Goal: Transaction & Acquisition: Purchase product/service

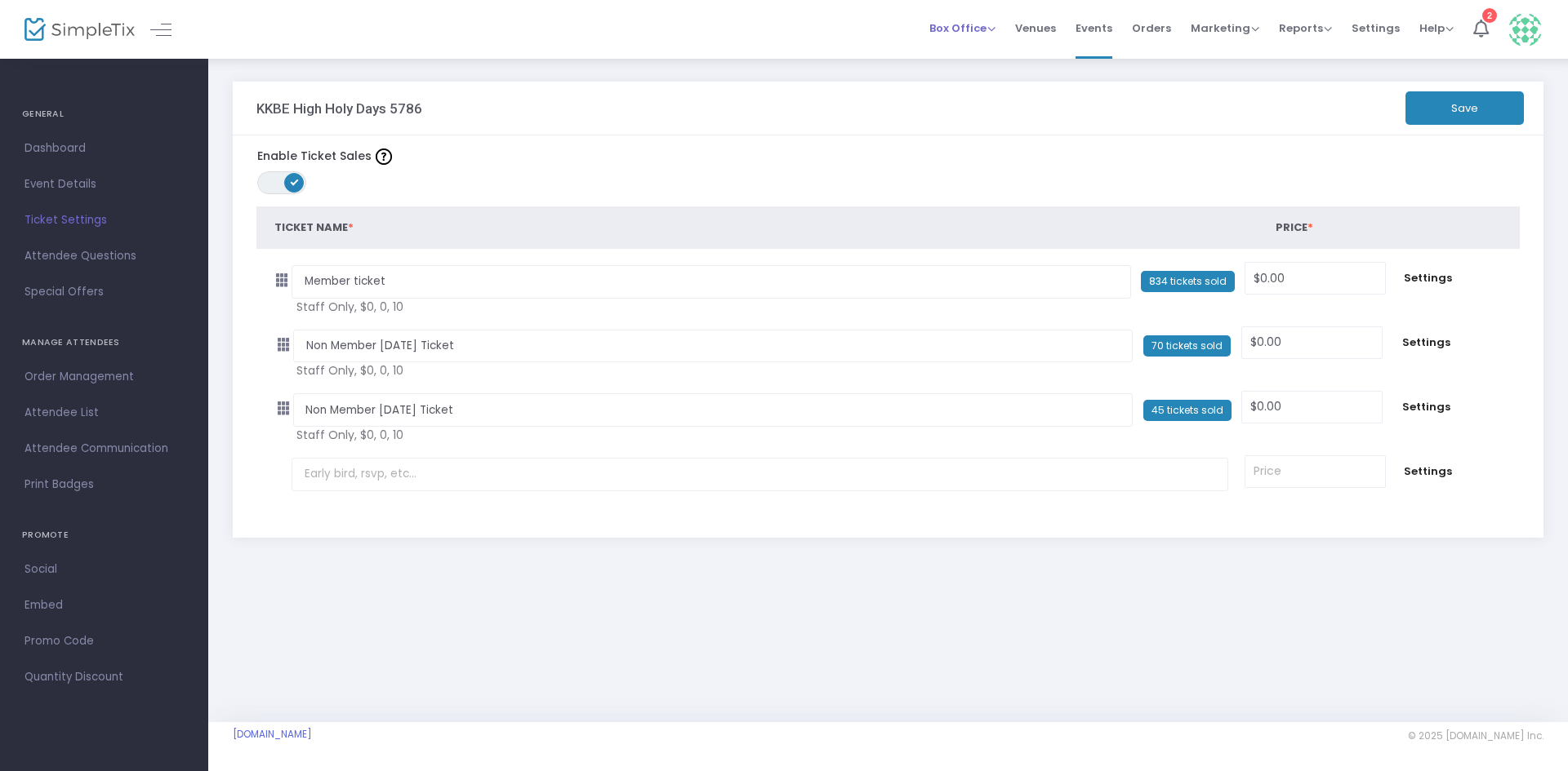
click at [952, 33] on span "Box Office" at bounding box center [962, 28] width 66 height 16
click at [958, 50] on li "Sell Tickets" at bounding box center [988, 55] width 117 height 32
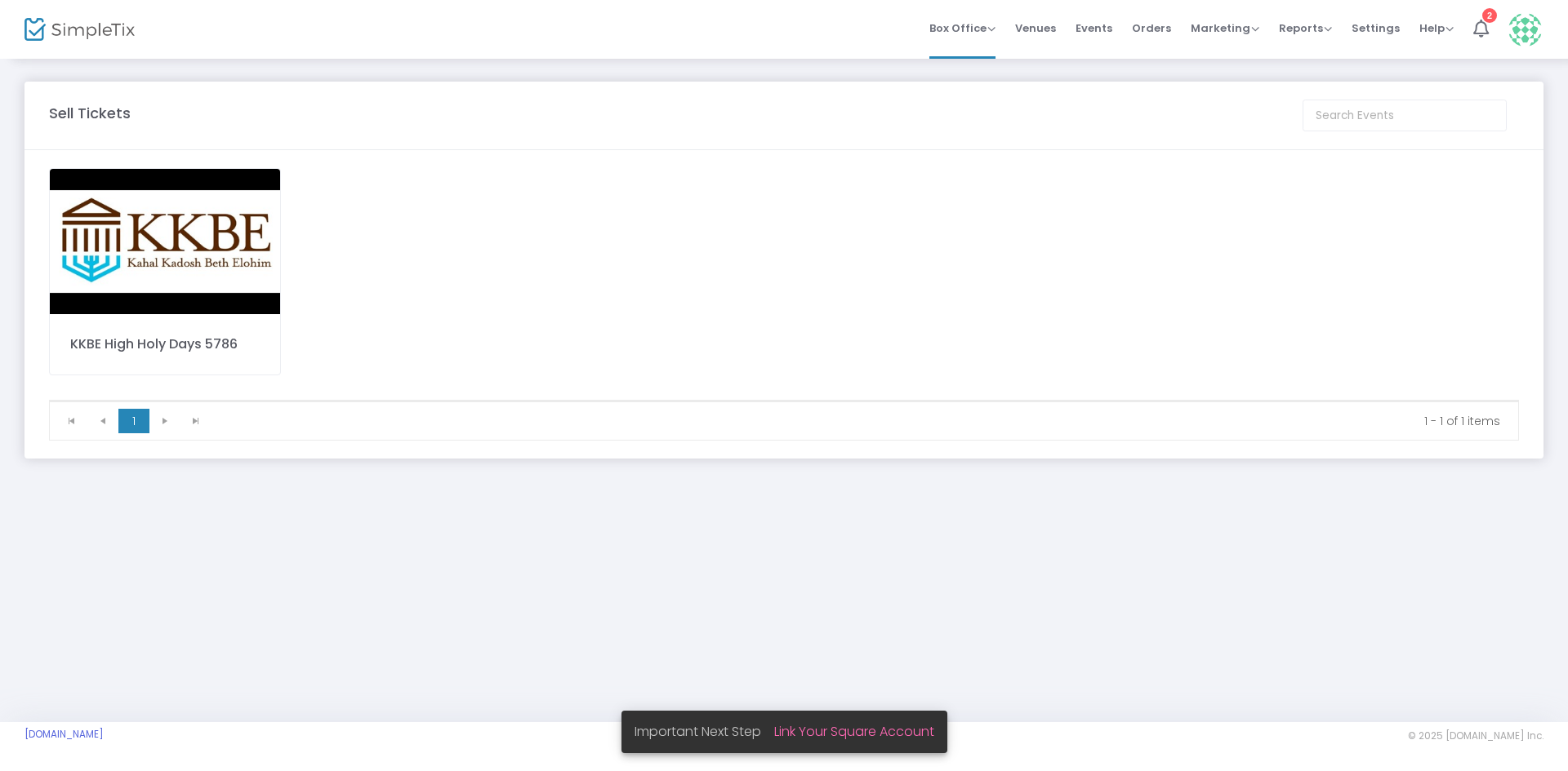
click at [230, 246] on img at bounding box center [165, 241] width 231 height 145
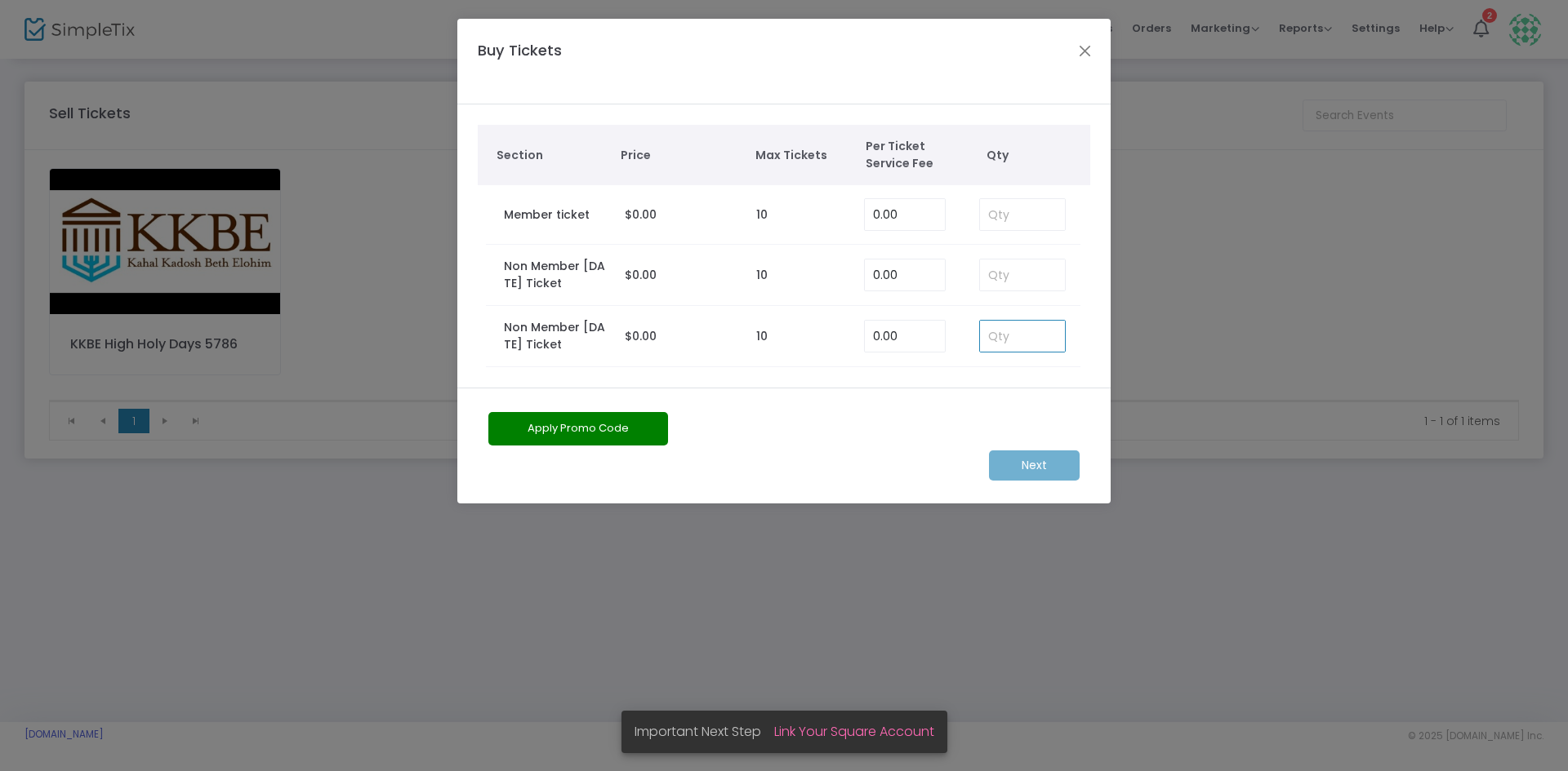
click at [1023, 338] on input at bounding box center [1022, 336] width 85 height 31
type input "1"
click at [1028, 459] on m-button "Next" at bounding box center [1034, 465] width 90 height 30
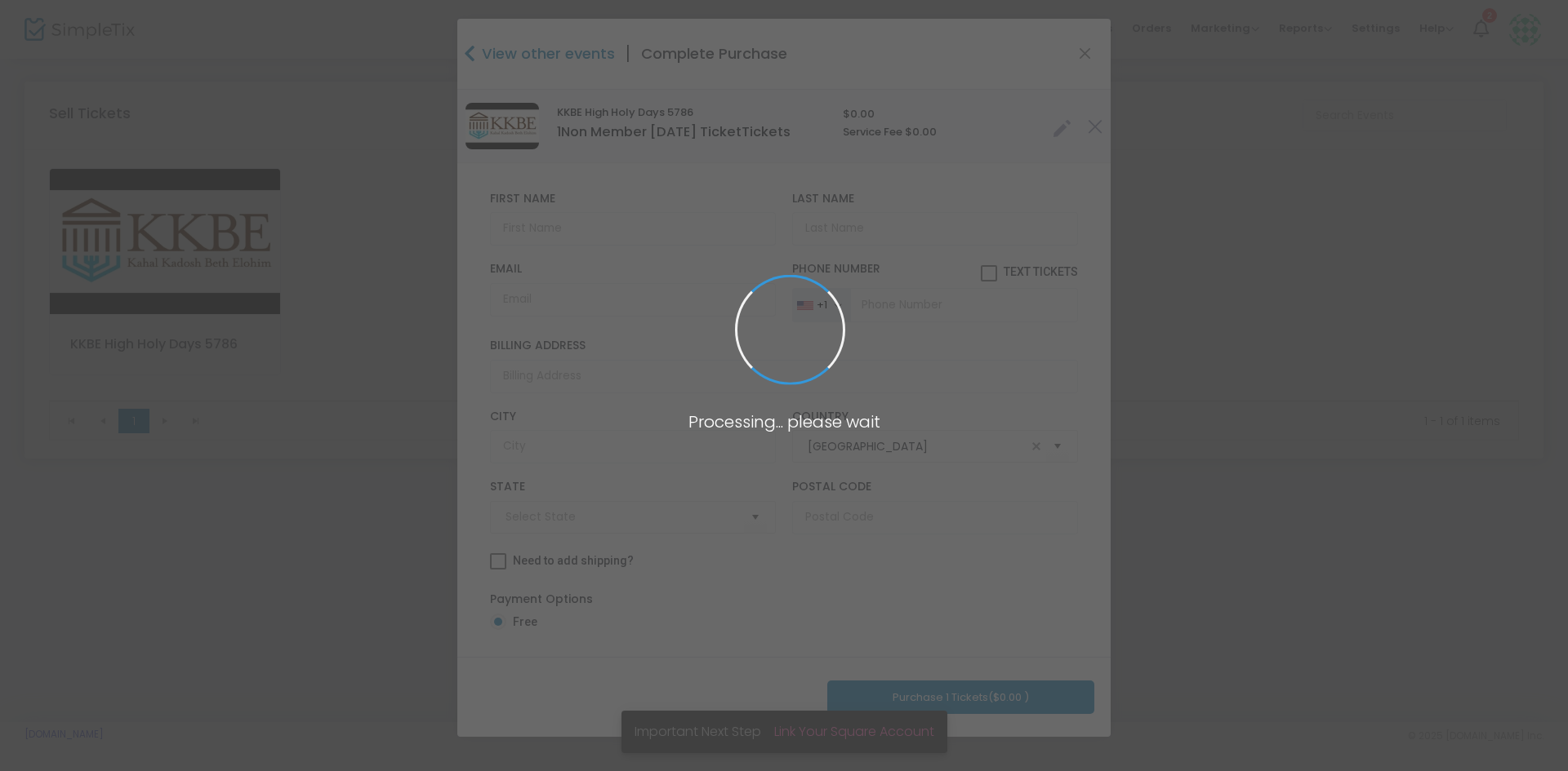
type input "[US_STATE]"
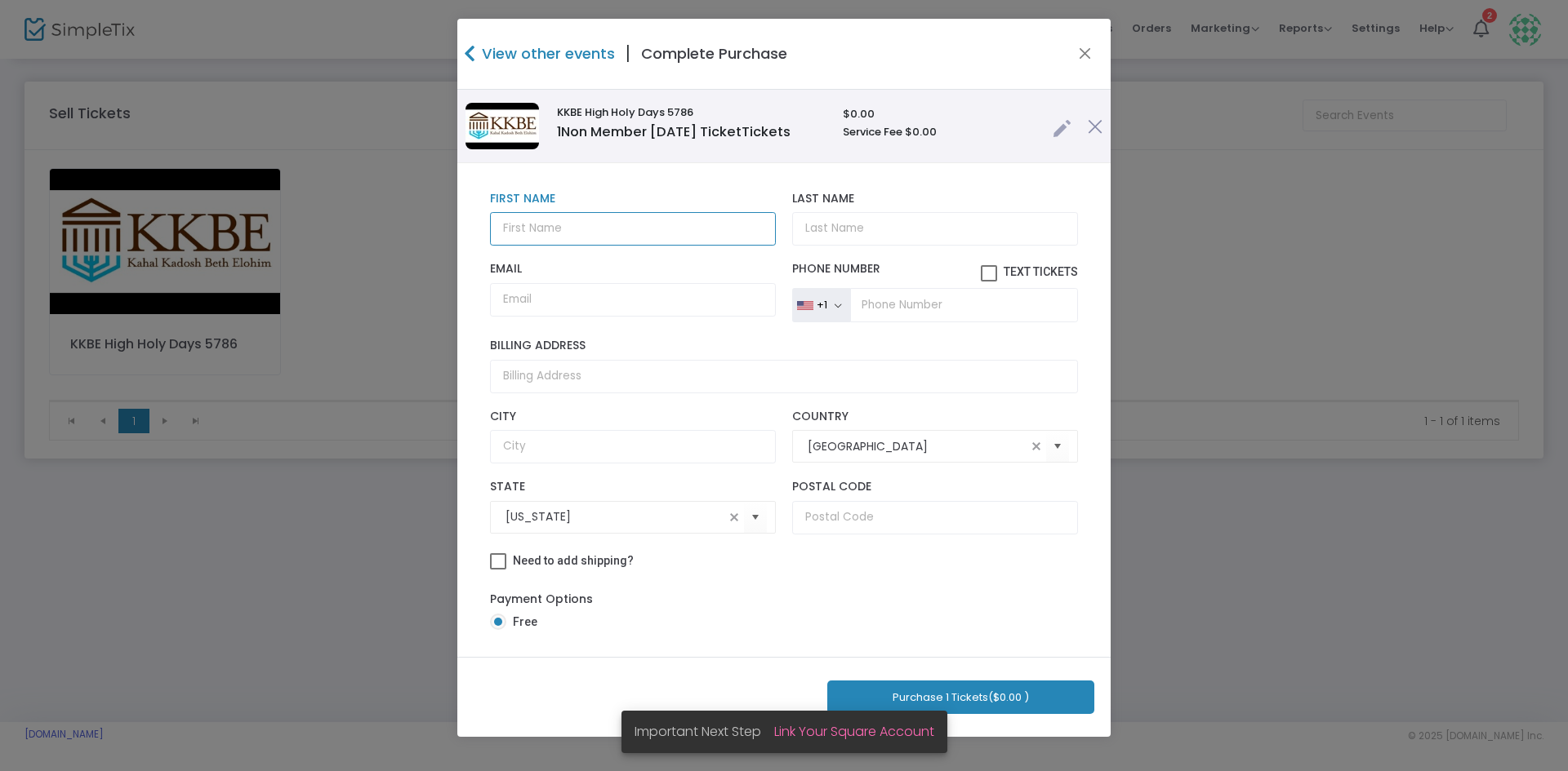
click at [623, 237] on input "text" at bounding box center [633, 229] width 286 height 33
type input "[PERSON_NAME]"
click at [632, 313] on input "Email" at bounding box center [633, 300] width 286 height 33
paste input "[EMAIL_ADDRESS][DOMAIN_NAME]"
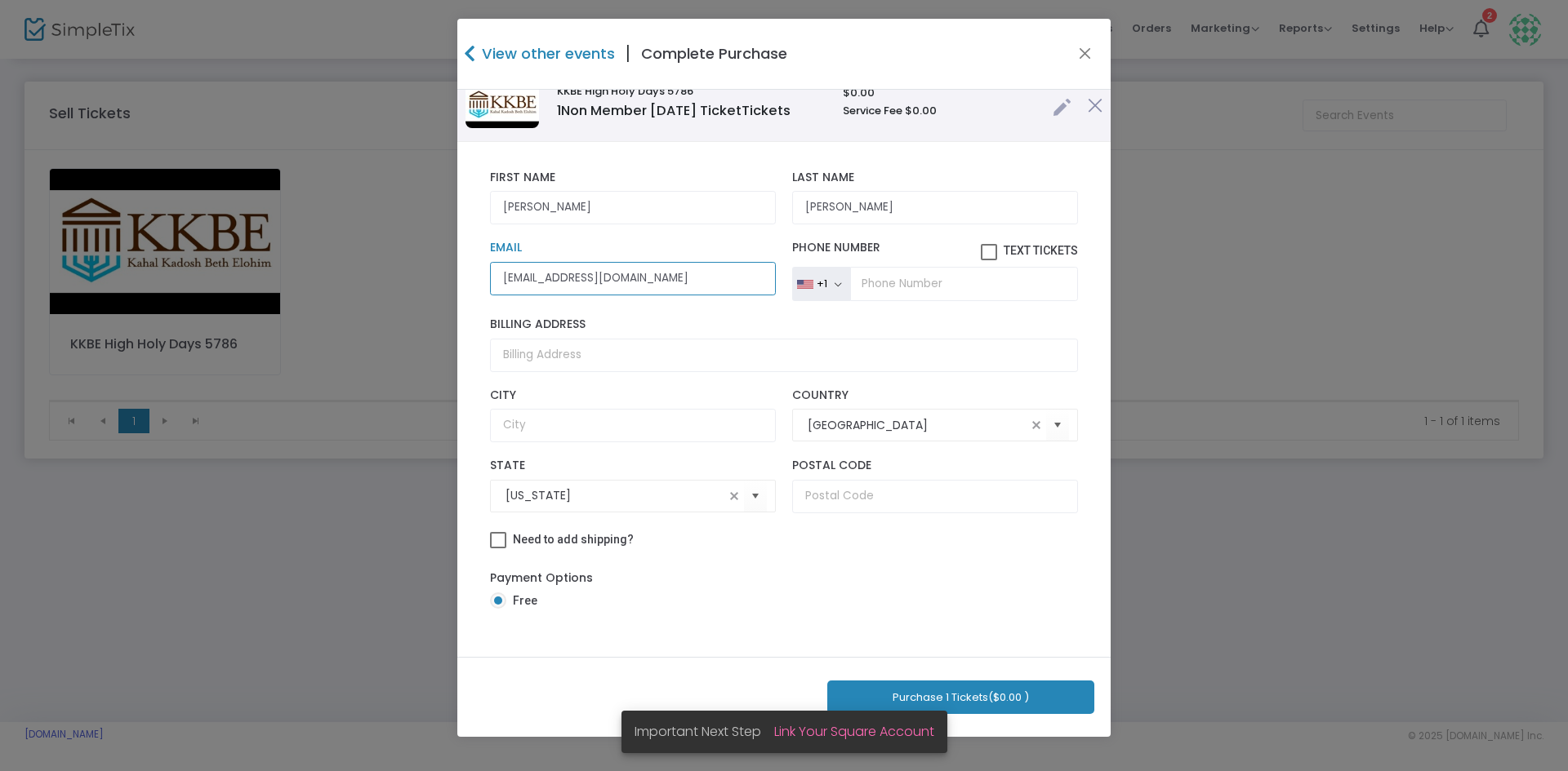
scroll to position [33, 0]
type input "[EMAIL_ADDRESS][DOMAIN_NAME]"
click at [972, 694] on button "Purchase 1 Tickets ($0.00 )" at bounding box center [960, 697] width 267 height 33
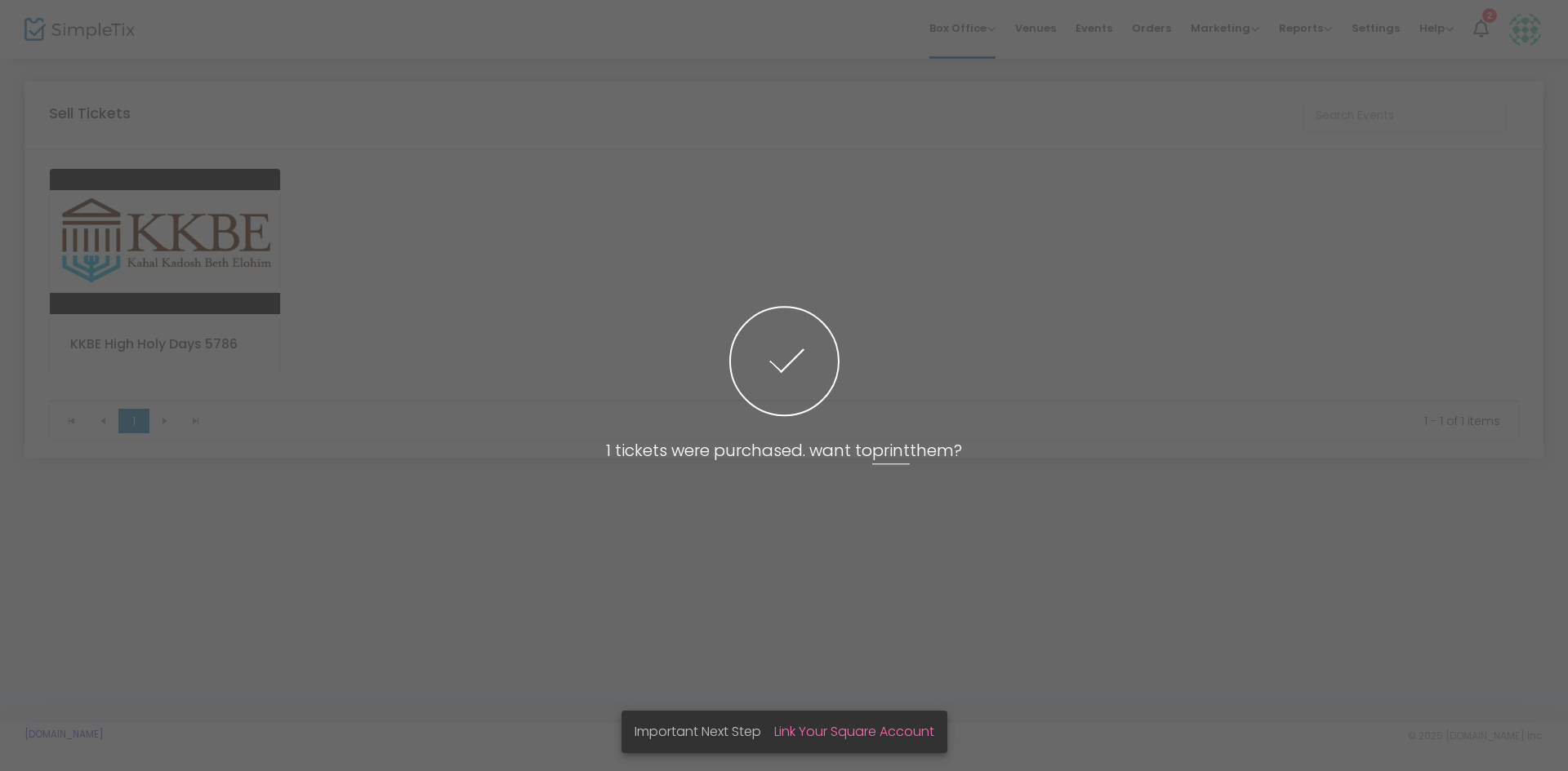
click at [202, 236] on span at bounding box center [784, 385] width 1568 height 771
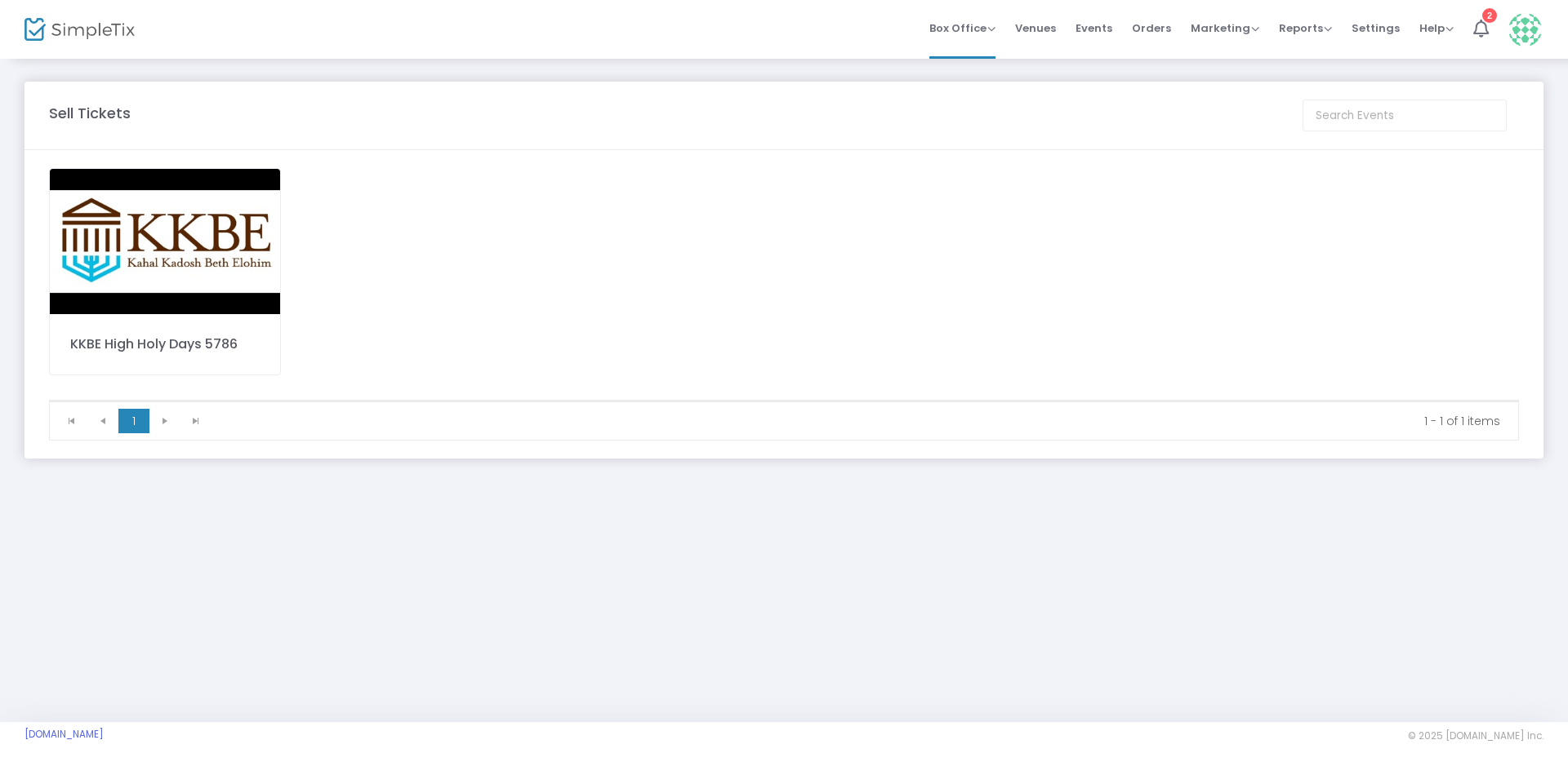
click at [155, 250] on img at bounding box center [165, 241] width 231 height 145
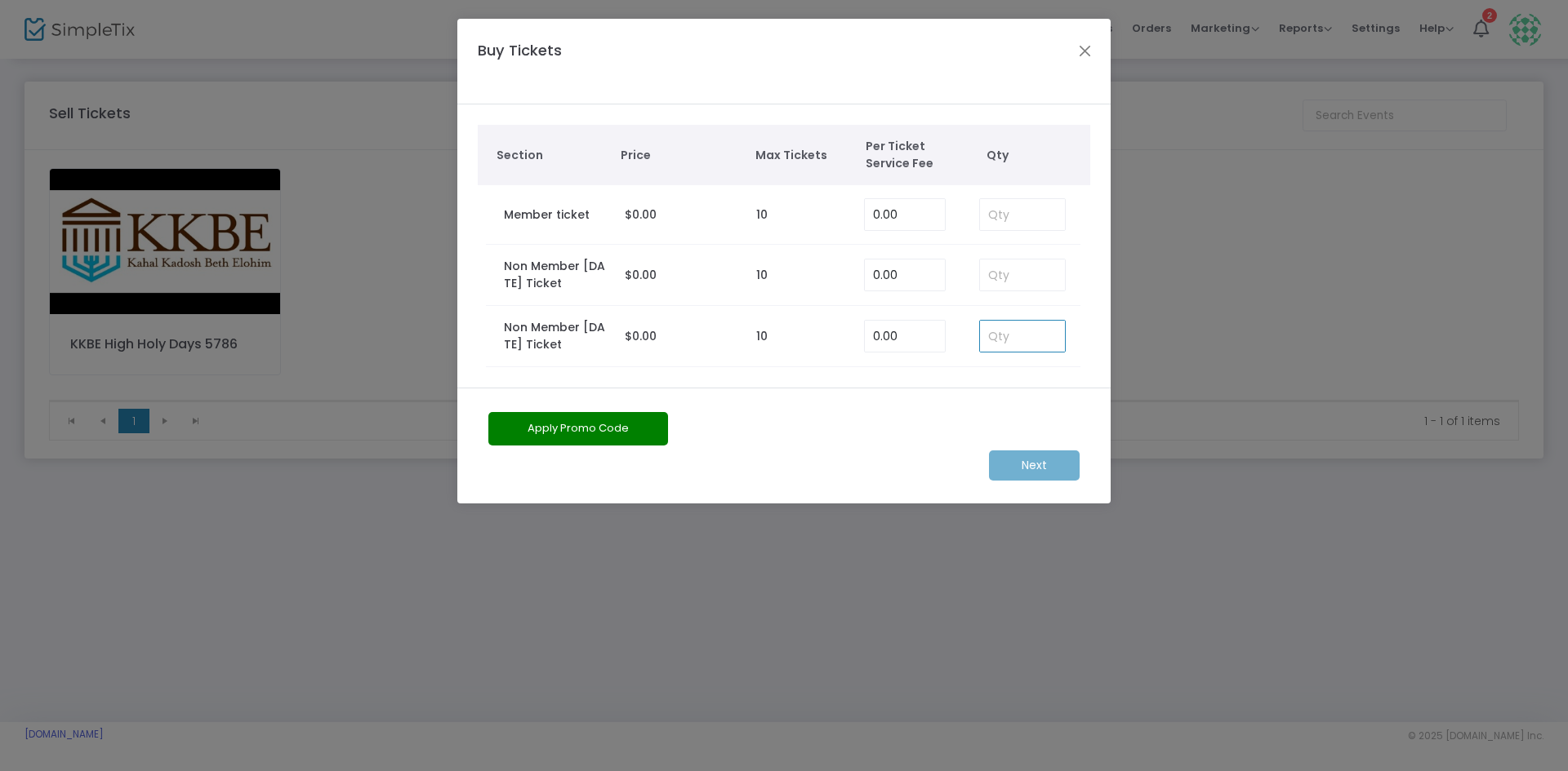
click at [1004, 345] on input at bounding box center [1022, 336] width 85 height 31
type input "1"
click at [1049, 463] on m-button "Next" at bounding box center [1034, 465] width 90 height 30
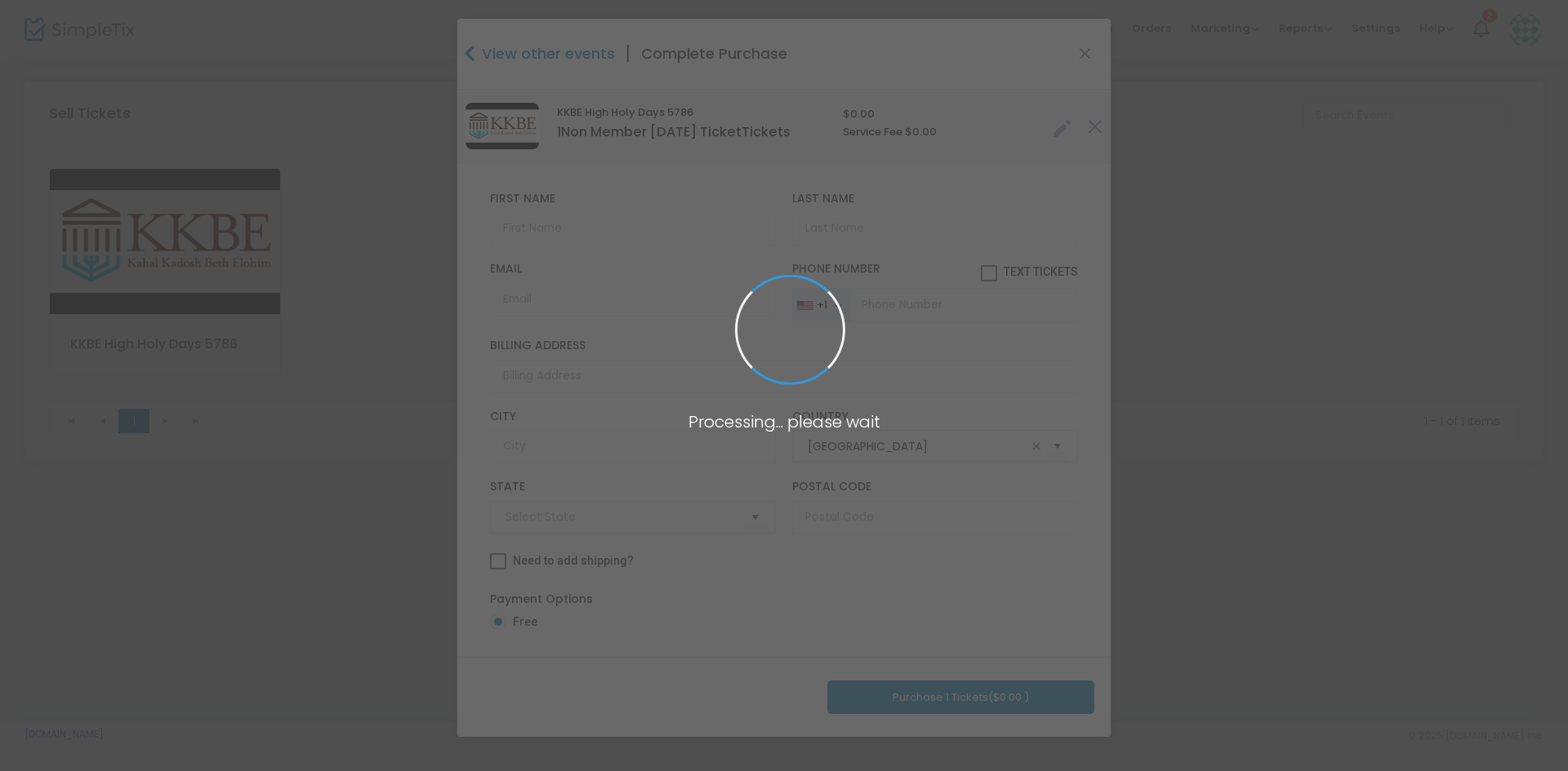
type input "[US_STATE]"
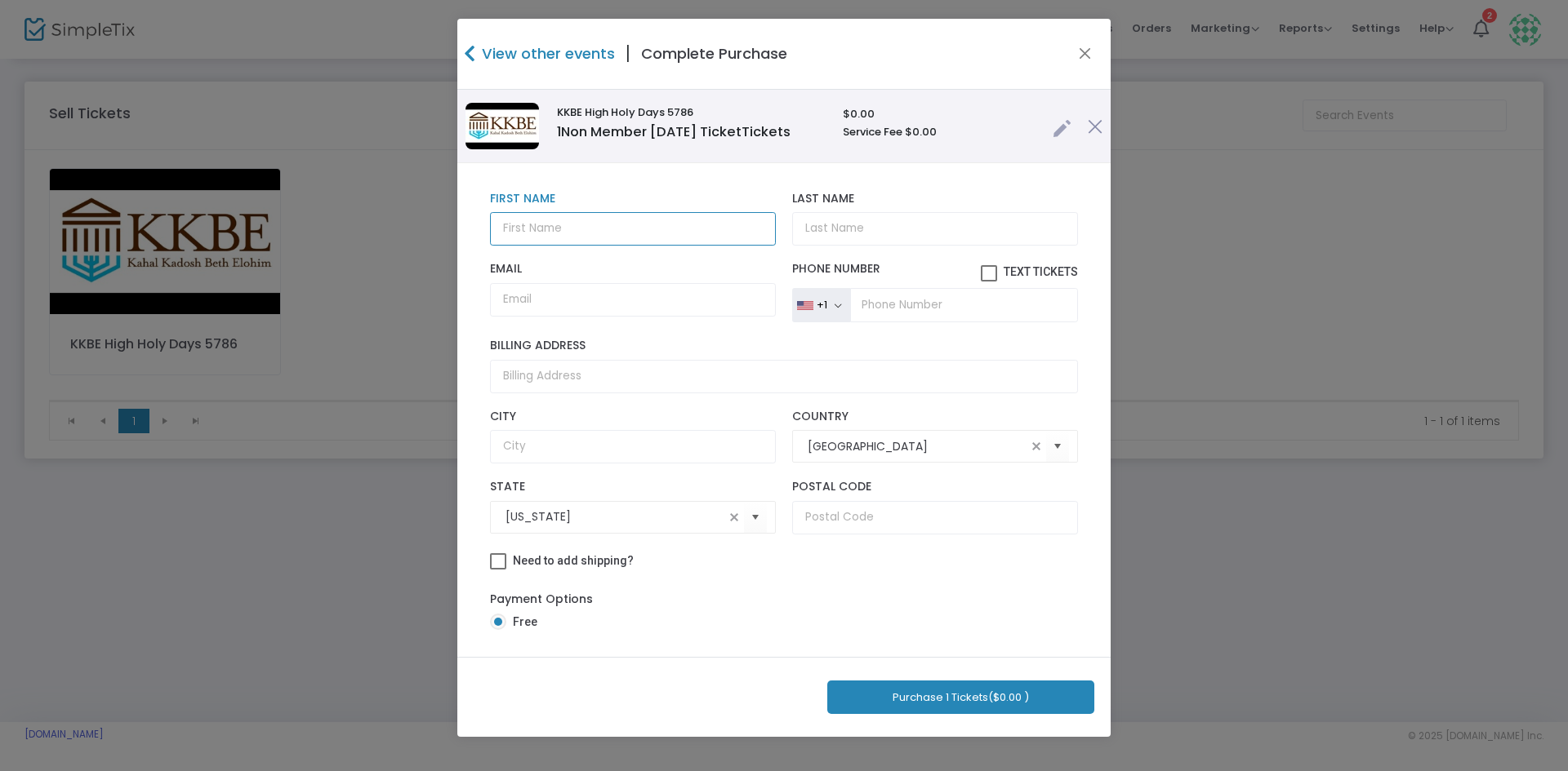
click at [632, 243] on input "text" at bounding box center [633, 229] width 286 height 33
type input "[PERSON_NAME]"
paste input "[EMAIL_ADDRESS][DOMAIN_NAME]"
type input "[EMAIL_ADDRESS][DOMAIN_NAME]"
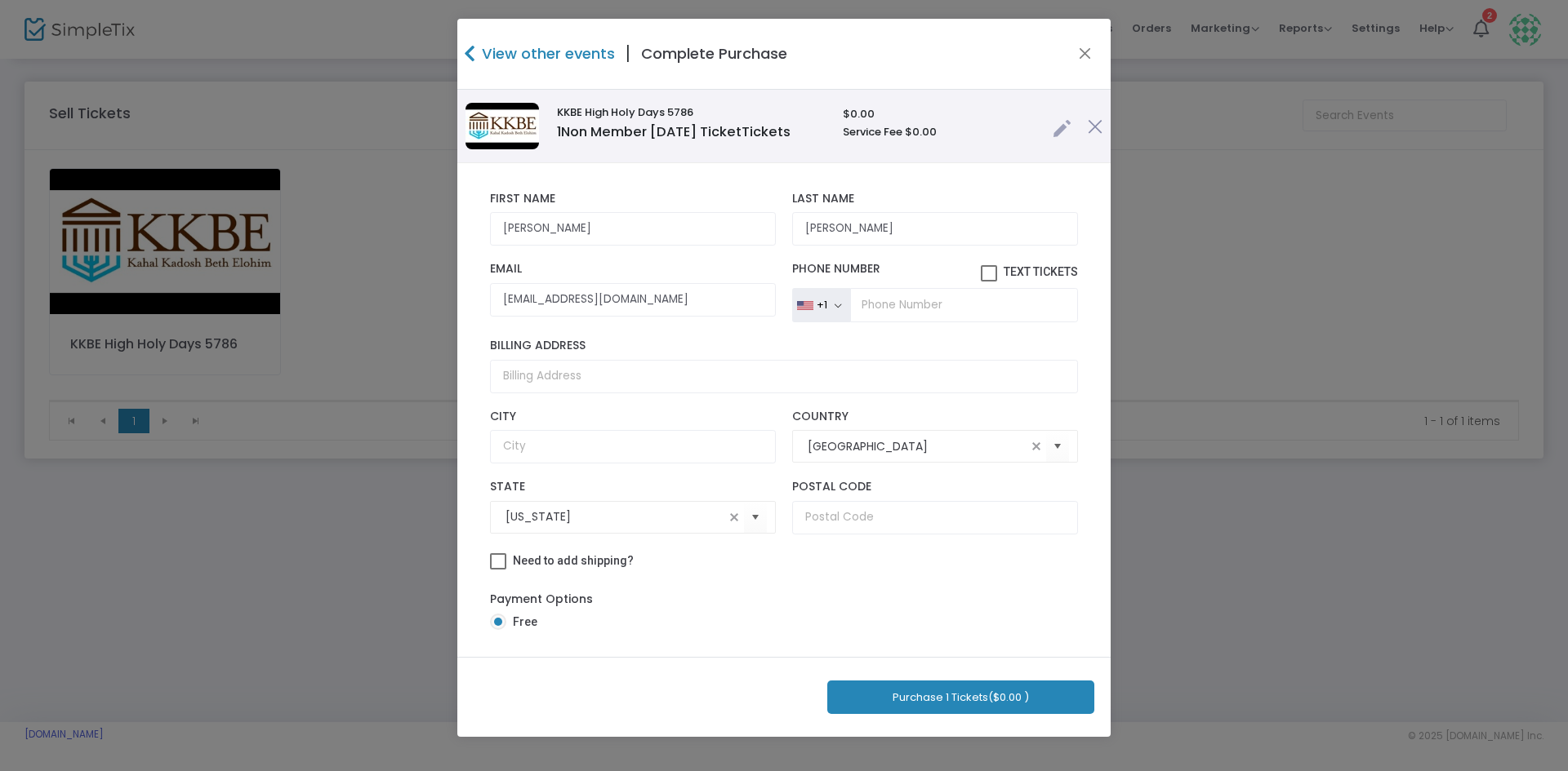
click at [1066, 682] on button "Purchase 1 Tickets ($0.00 )" at bounding box center [960, 697] width 267 height 33
